Goal: Find specific page/section: Find specific page/section

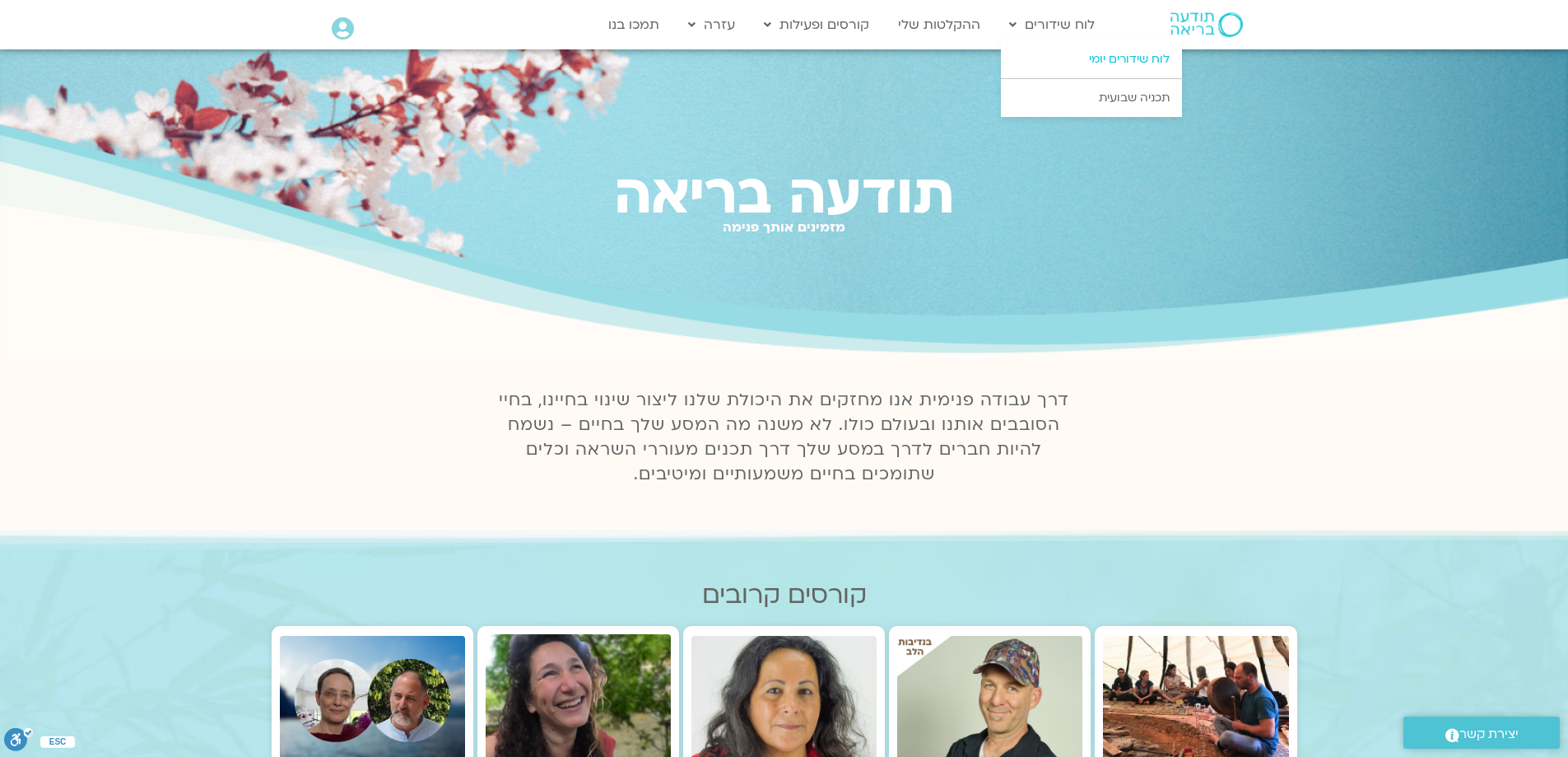
click at [1111, 58] on link "לוח שידורים יומי" at bounding box center [1091, 59] width 181 height 38
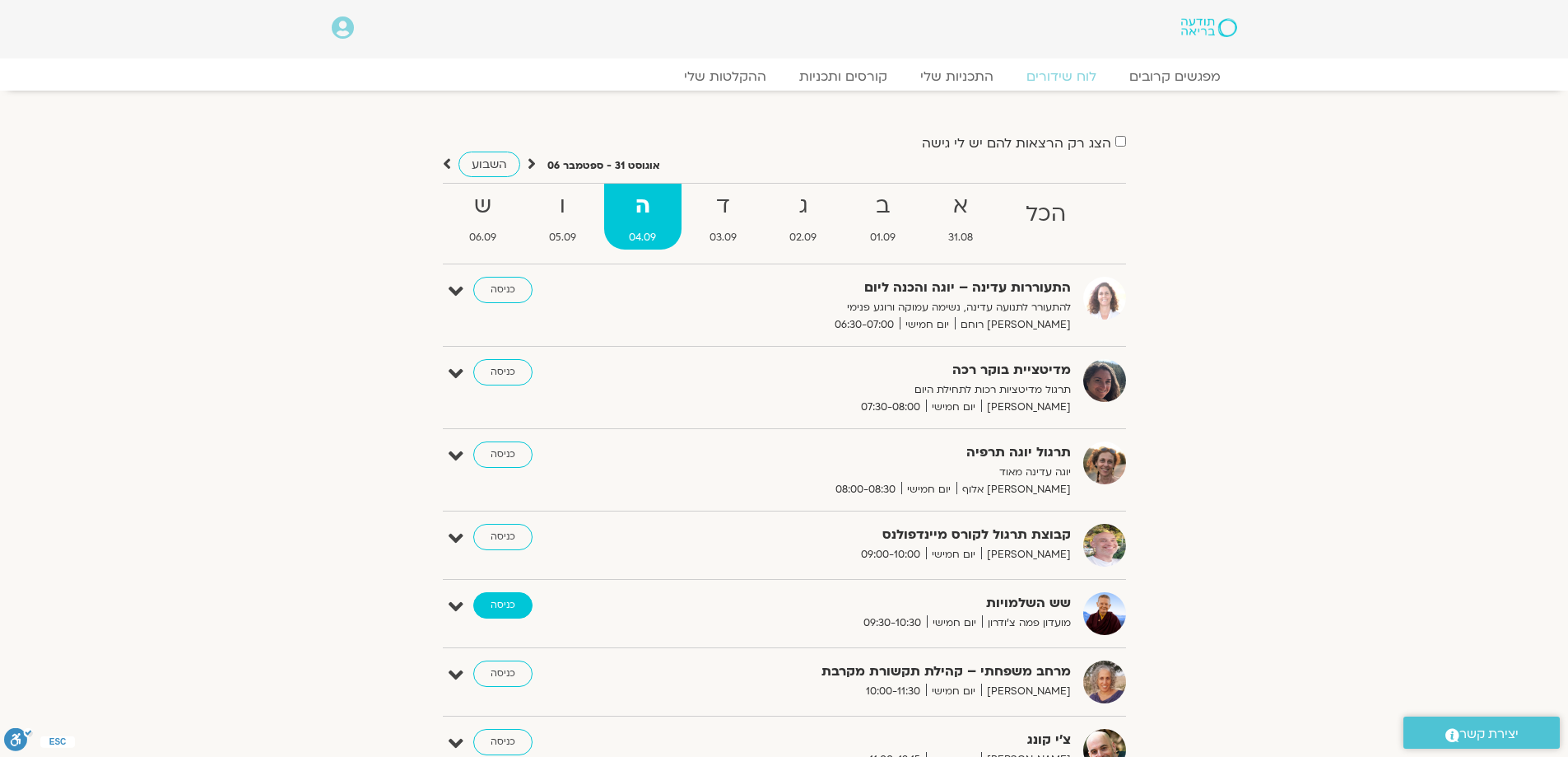
click at [491, 607] on link "כניסה" at bounding box center [503, 606] width 59 height 26
click at [494, 607] on link "כניסה" at bounding box center [503, 606] width 59 height 26
click at [496, 607] on link "כניסה" at bounding box center [503, 606] width 59 height 26
